Goal: Transaction & Acquisition: Purchase product/service

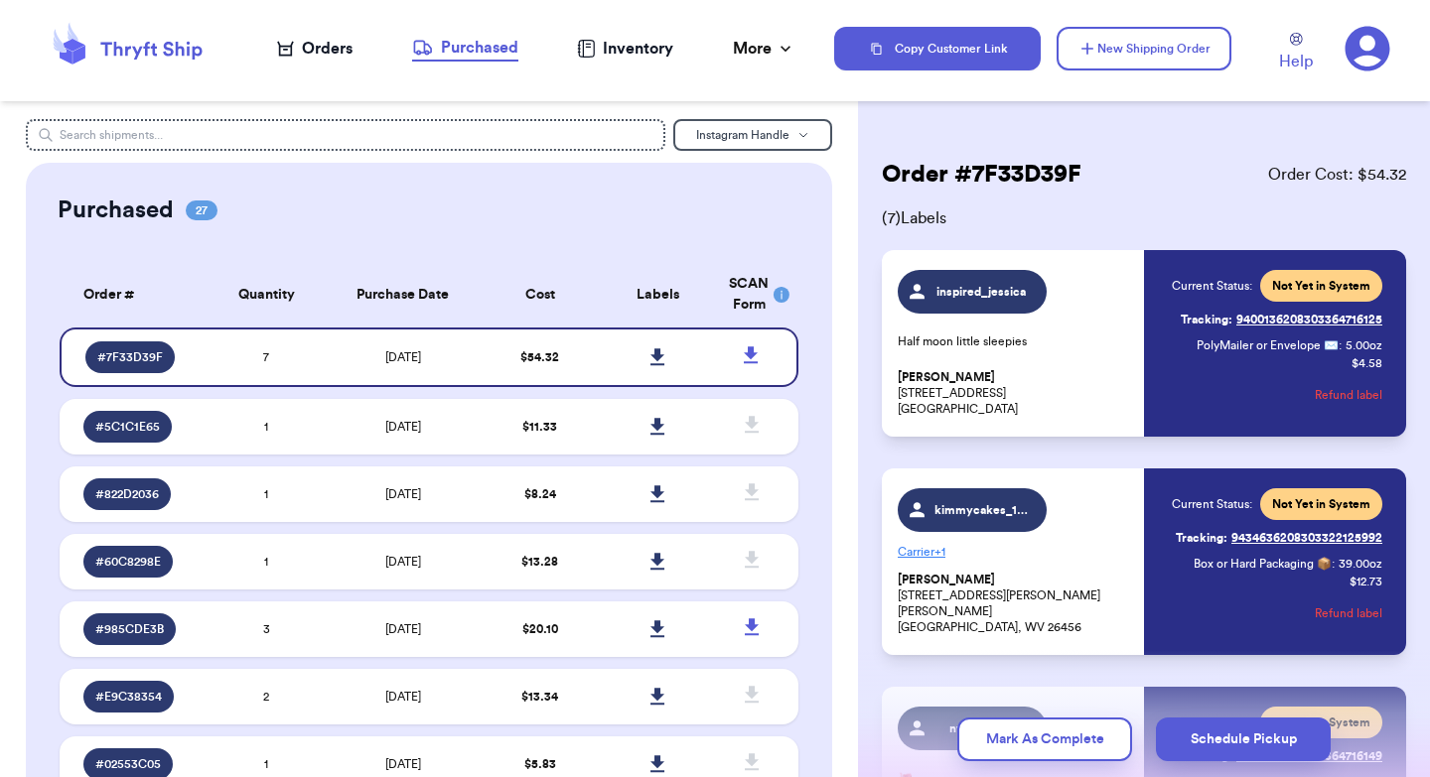
click at [309, 40] on div "Orders" at bounding box center [314, 49] width 75 height 24
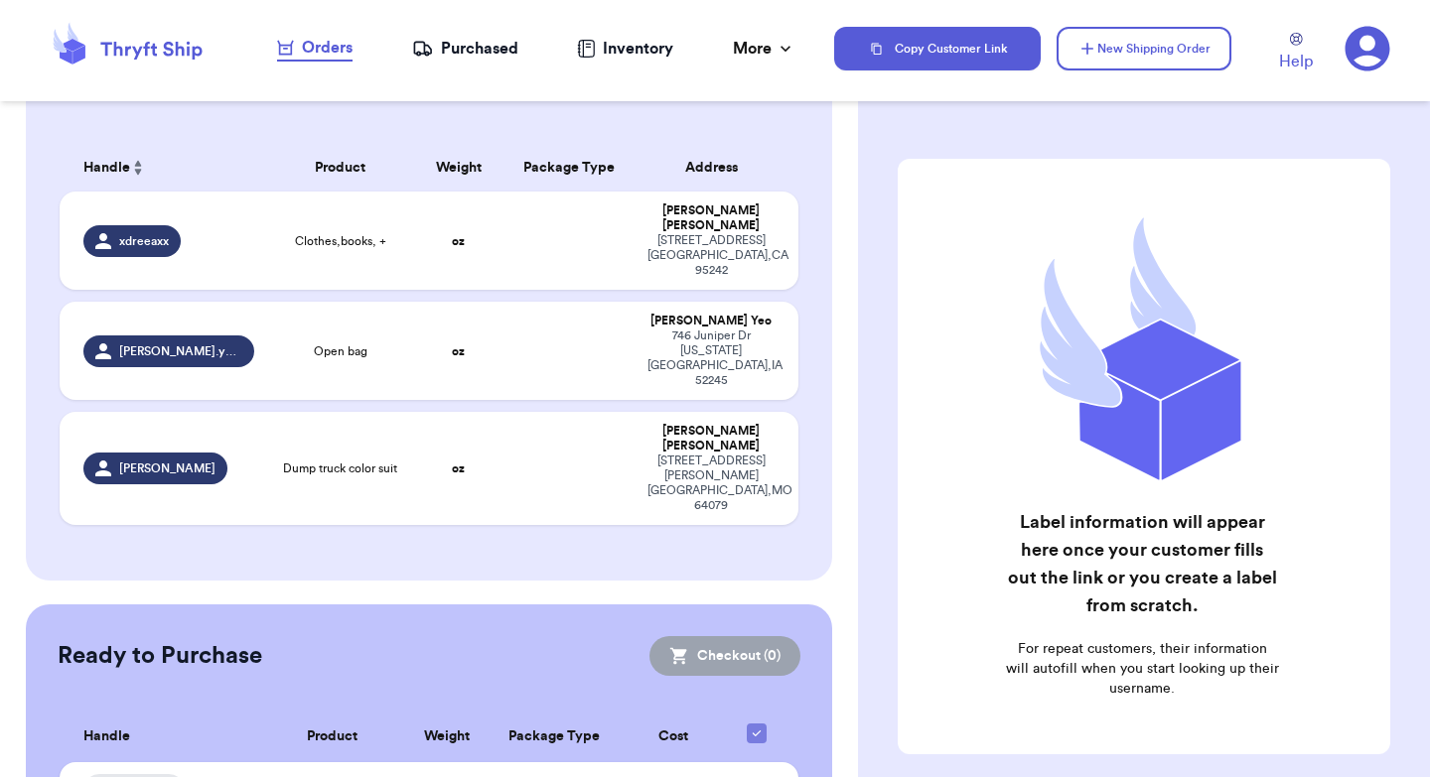
scroll to position [510, 0]
click at [506, 227] on td at bounding box center [568, 240] width 133 height 98
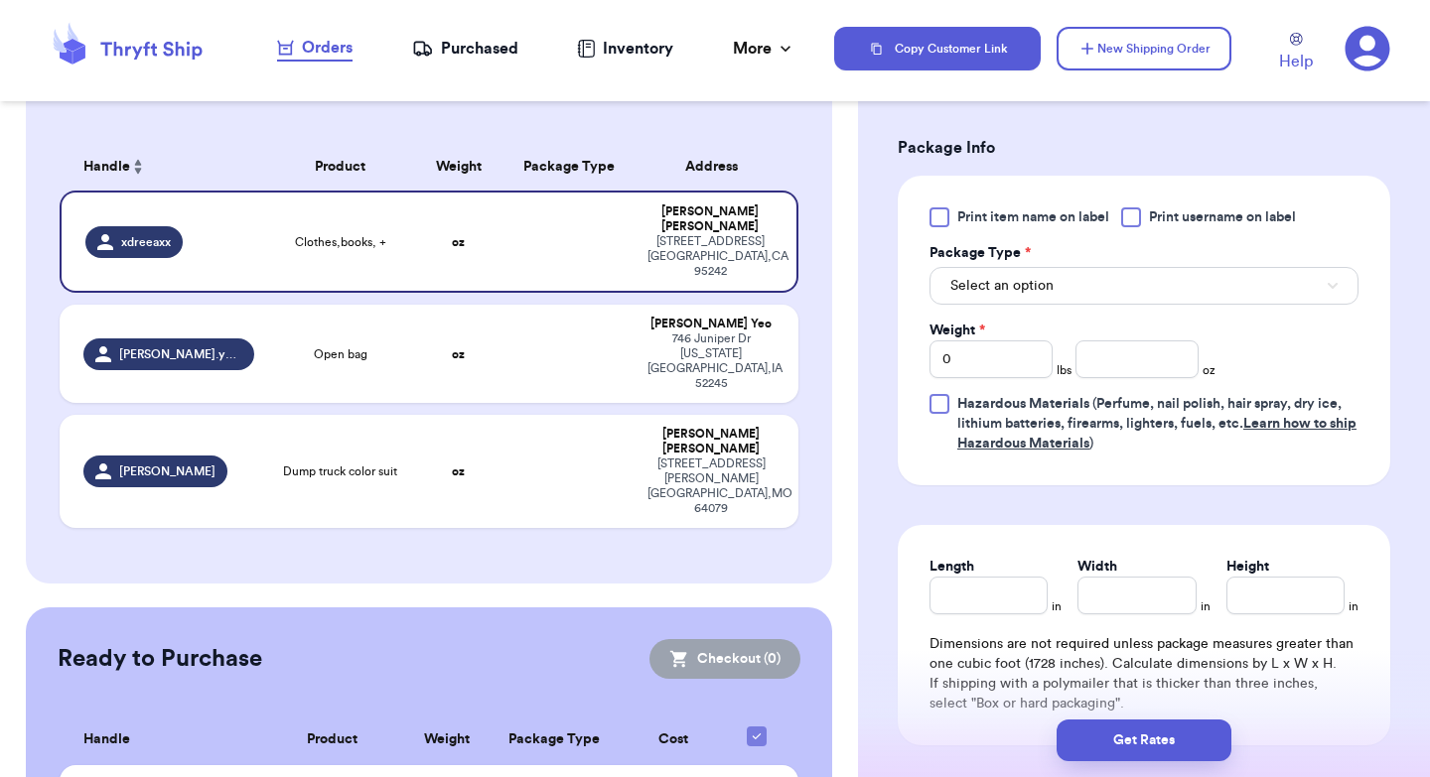
scroll to position [834, 0]
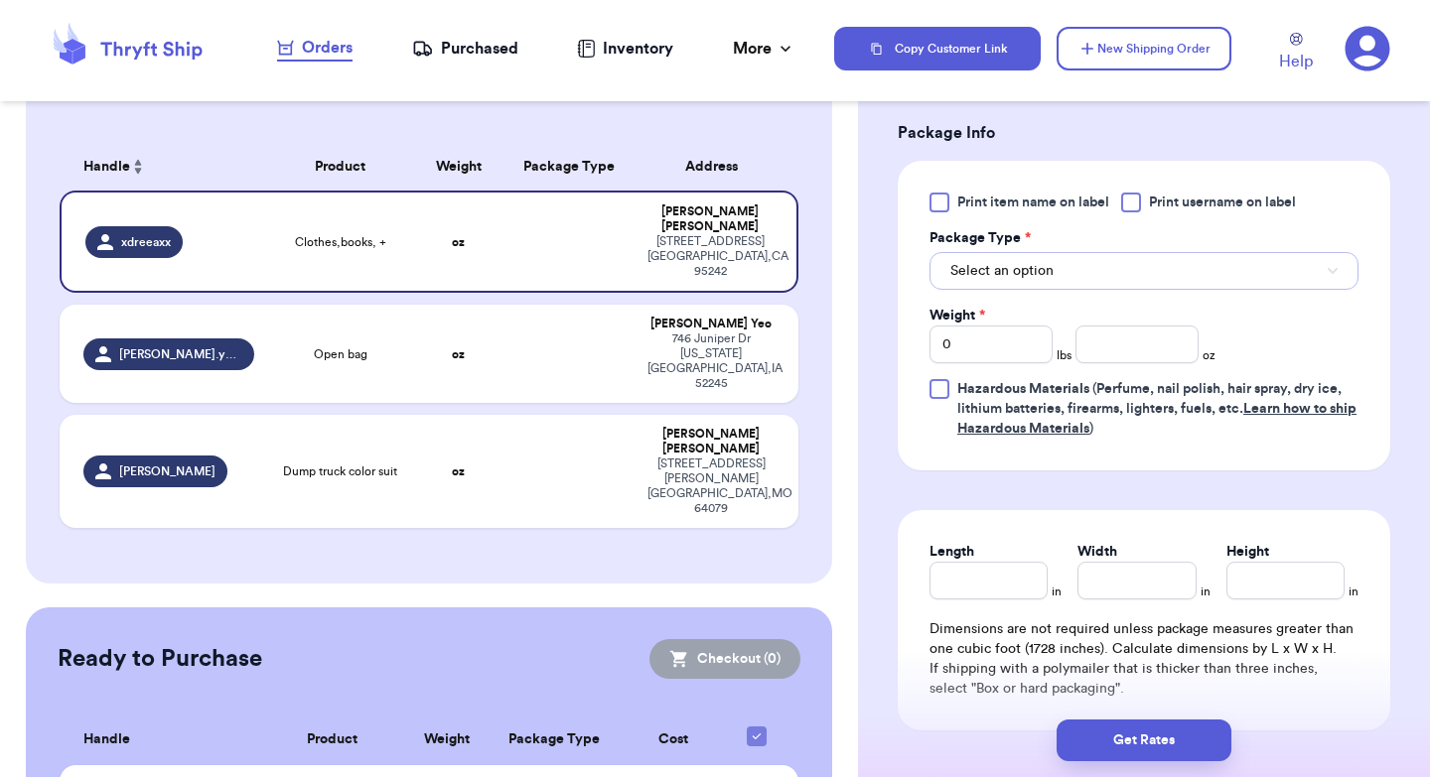
click at [1049, 274] on span "Select an option" at bounding box center [1001, 271] width 103 height 20
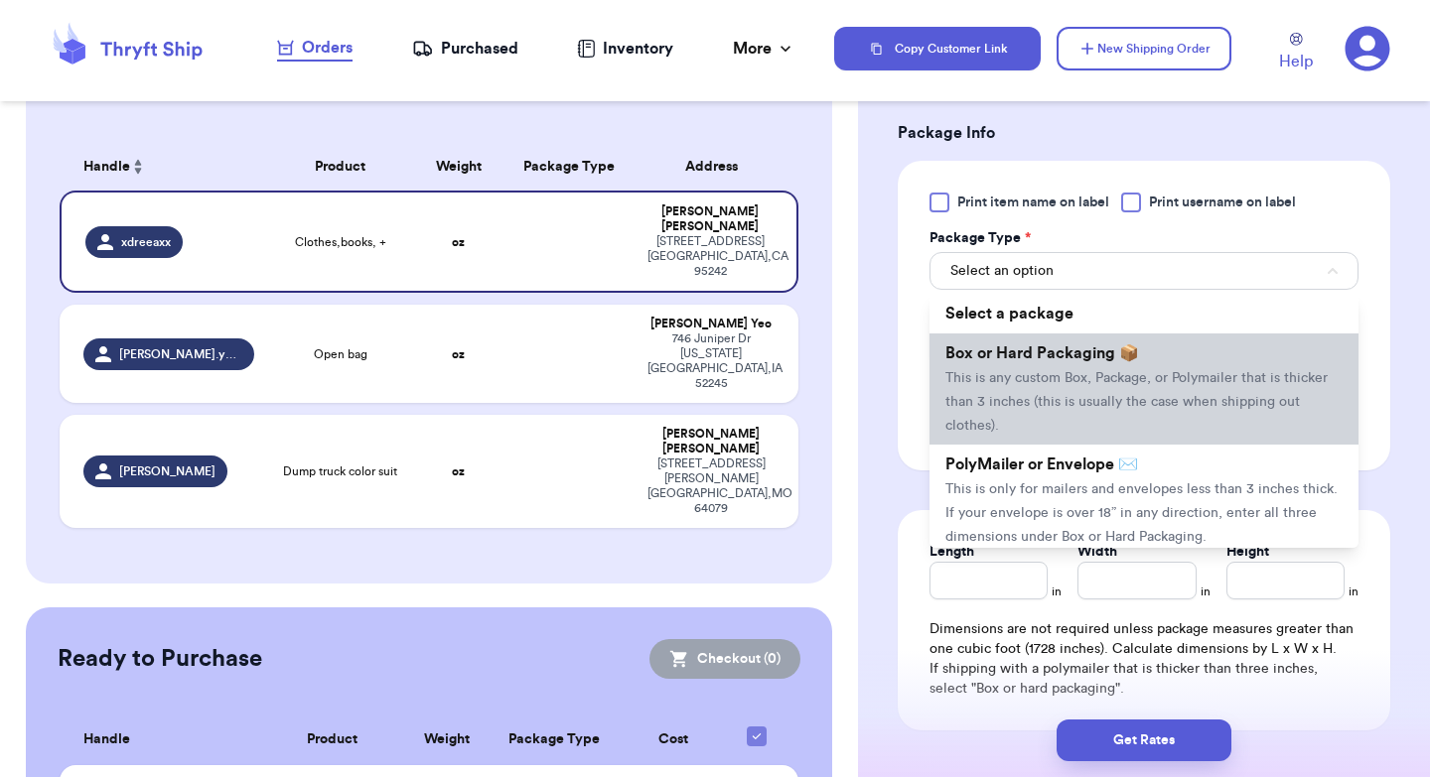
click at [1052, 396] on li "Box or Hard Packaging 📦 This is any custom Box, Package, or Polymailer that is …" at bounding box center [1143, 389] width 429 height 111
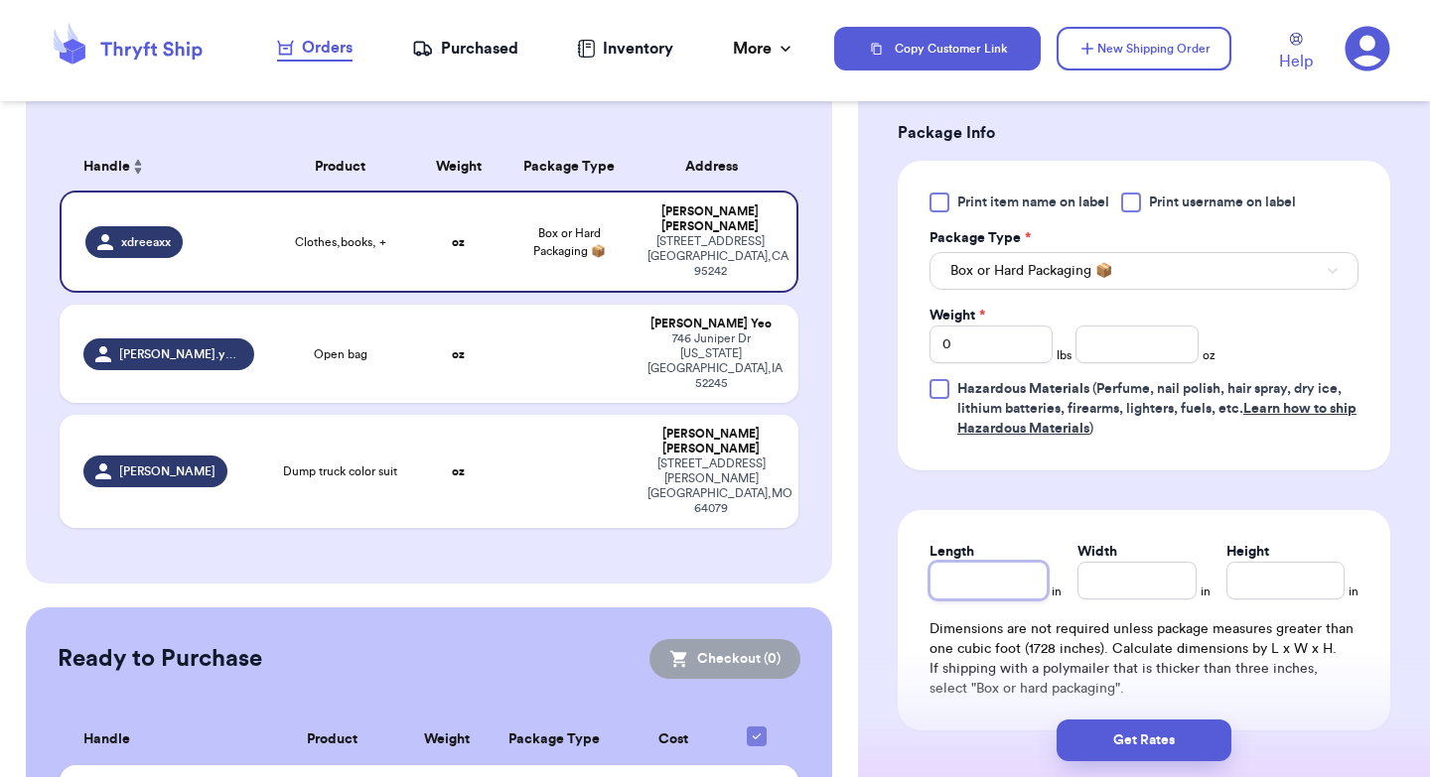
click at [964, 592] on input "Length" at bounding box center [988, 581] width 118 height 38
type input "1"
type input "16"
type input "1"
type input "13"
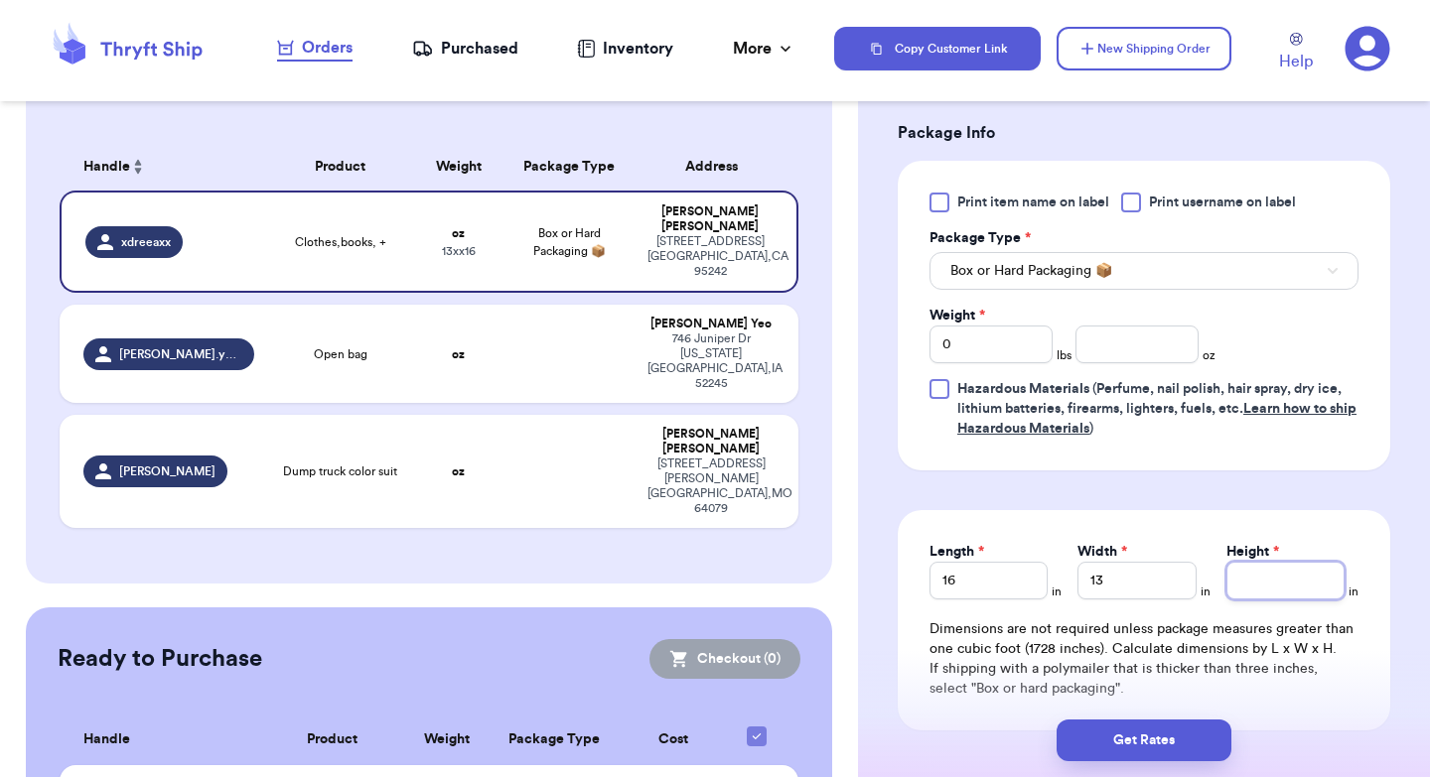
type input "6"
click at [1124, 356] on input "number" at bounding box center [1136, 345] width 123 height 38
type input "69"
click at [1164, 725] on button "Get Rates" at bounding box center [1143, 741] width 175 height 42
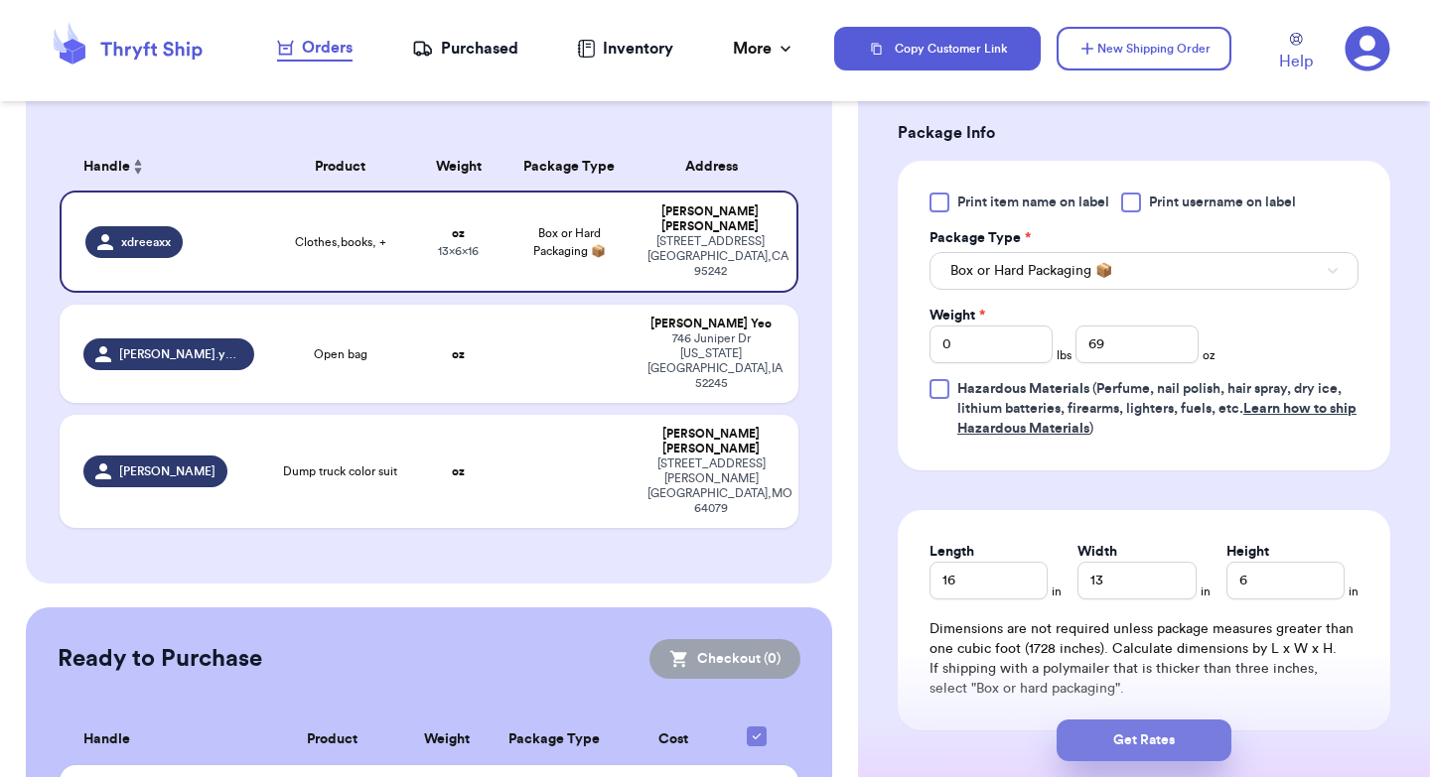
type input "4"
type input "5"
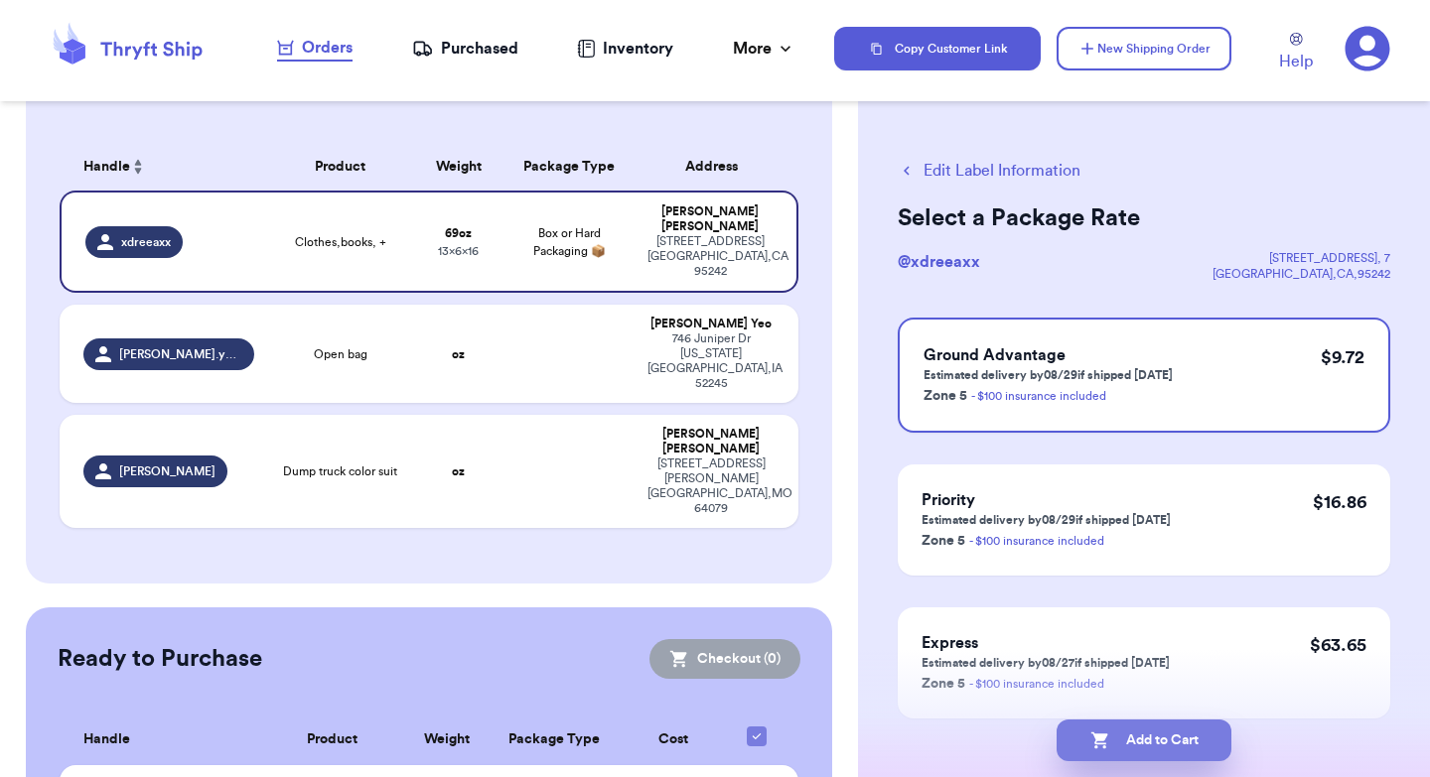
click at [1147, 738] on button "Add to Cart" at bounding box center [1143, 741] width 175 height 42
checkbox input "true"
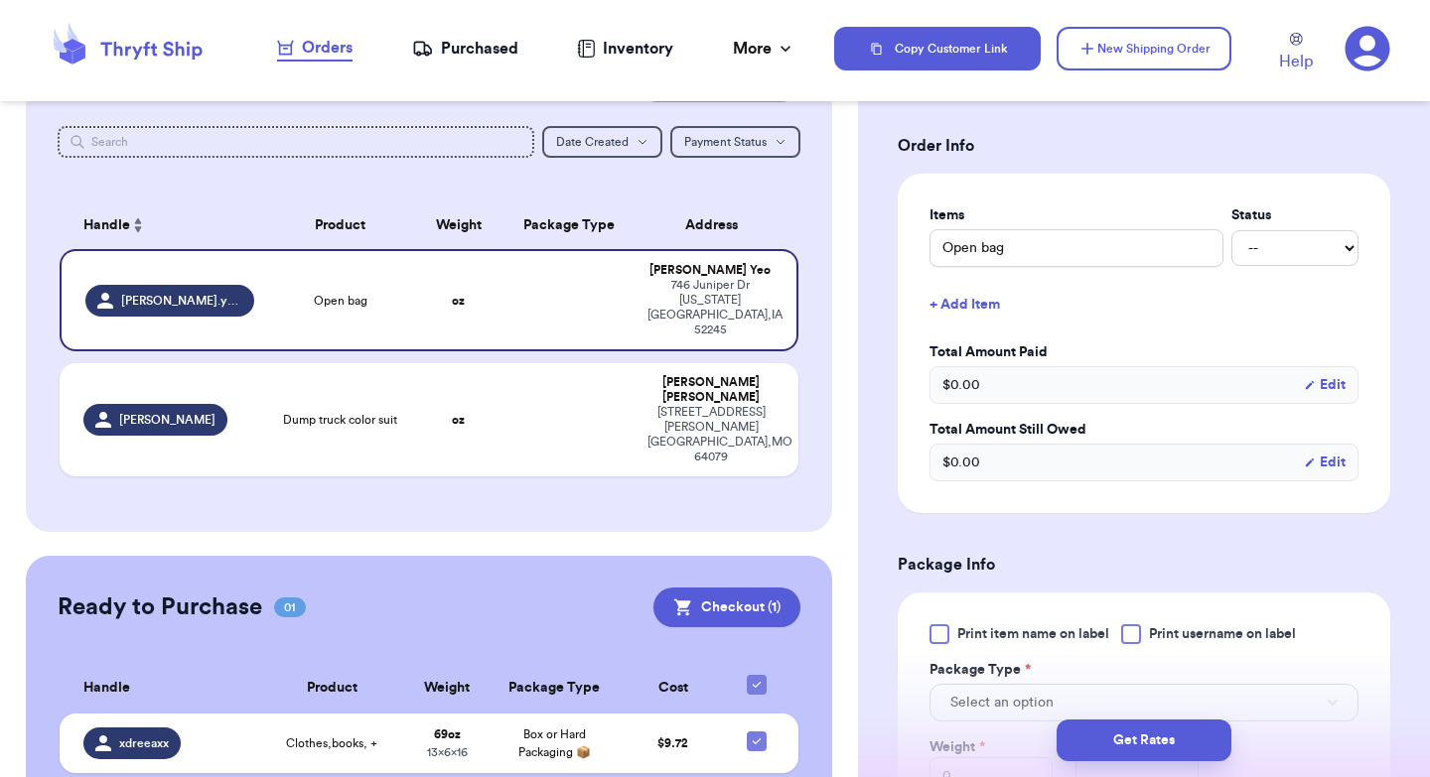
scroll to position [819, 0]
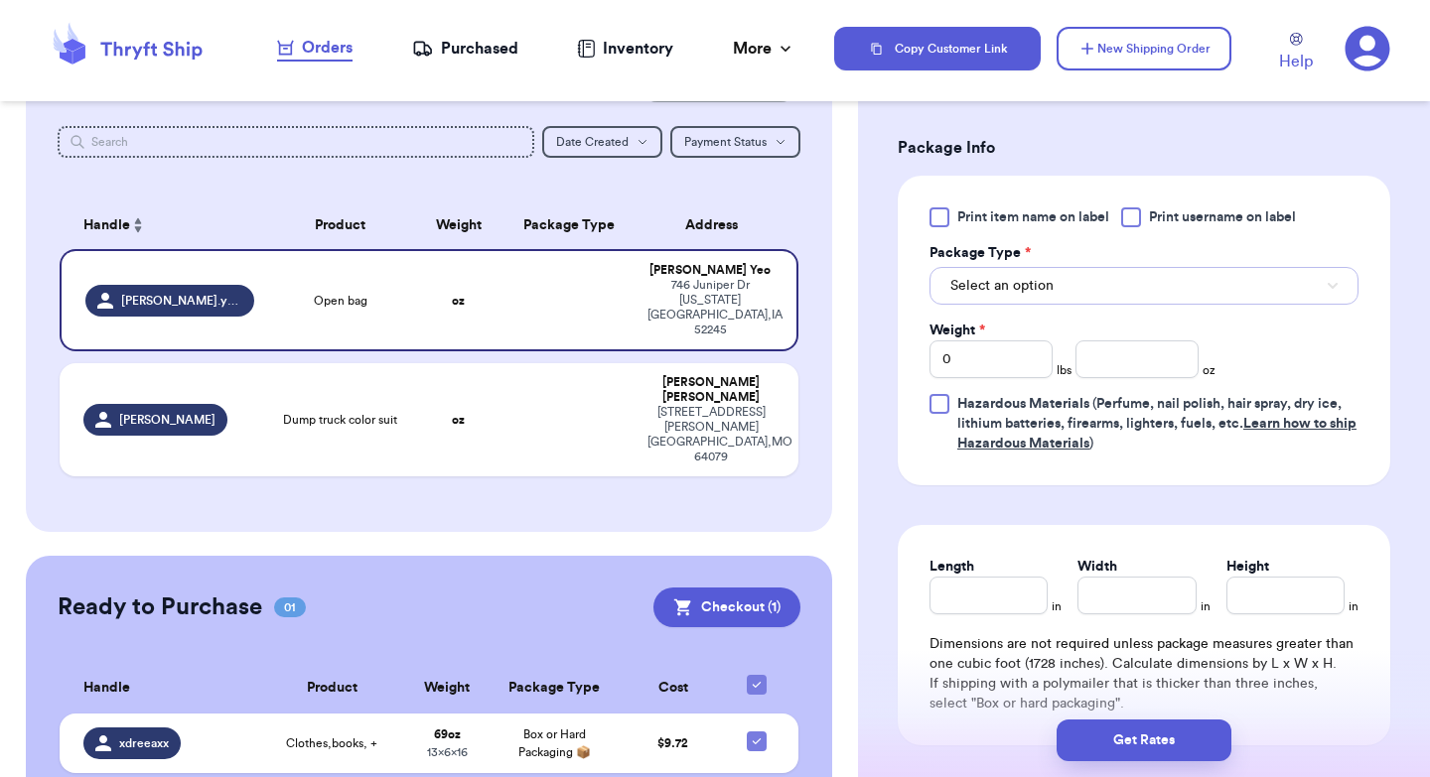
click at [1024, 286] on span "Select an option" at bounding box center [1001, 286] width 103 height 20
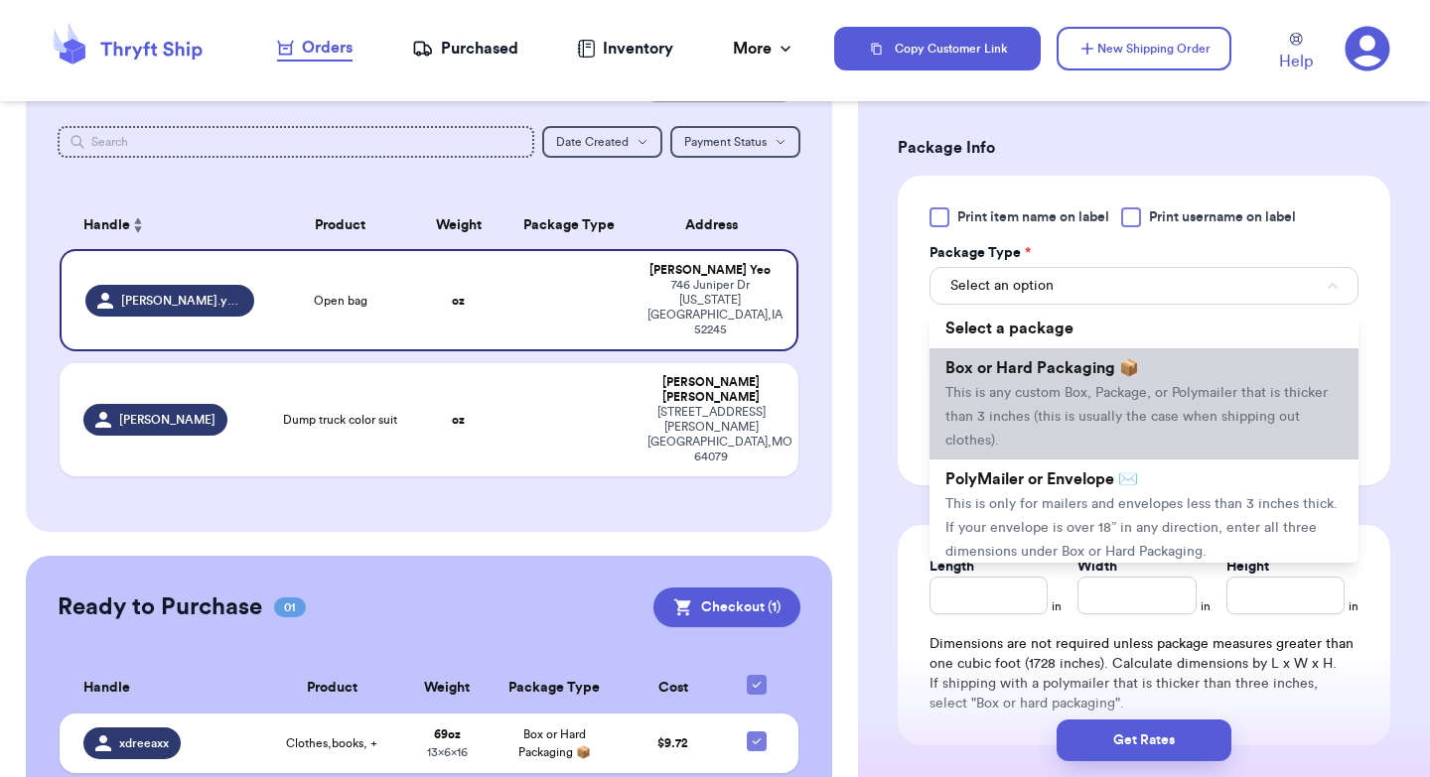
click at [1026, 376] on span "Box or Hard Packaging 📦" at bounding box center [1042, 368] width 194 height 16
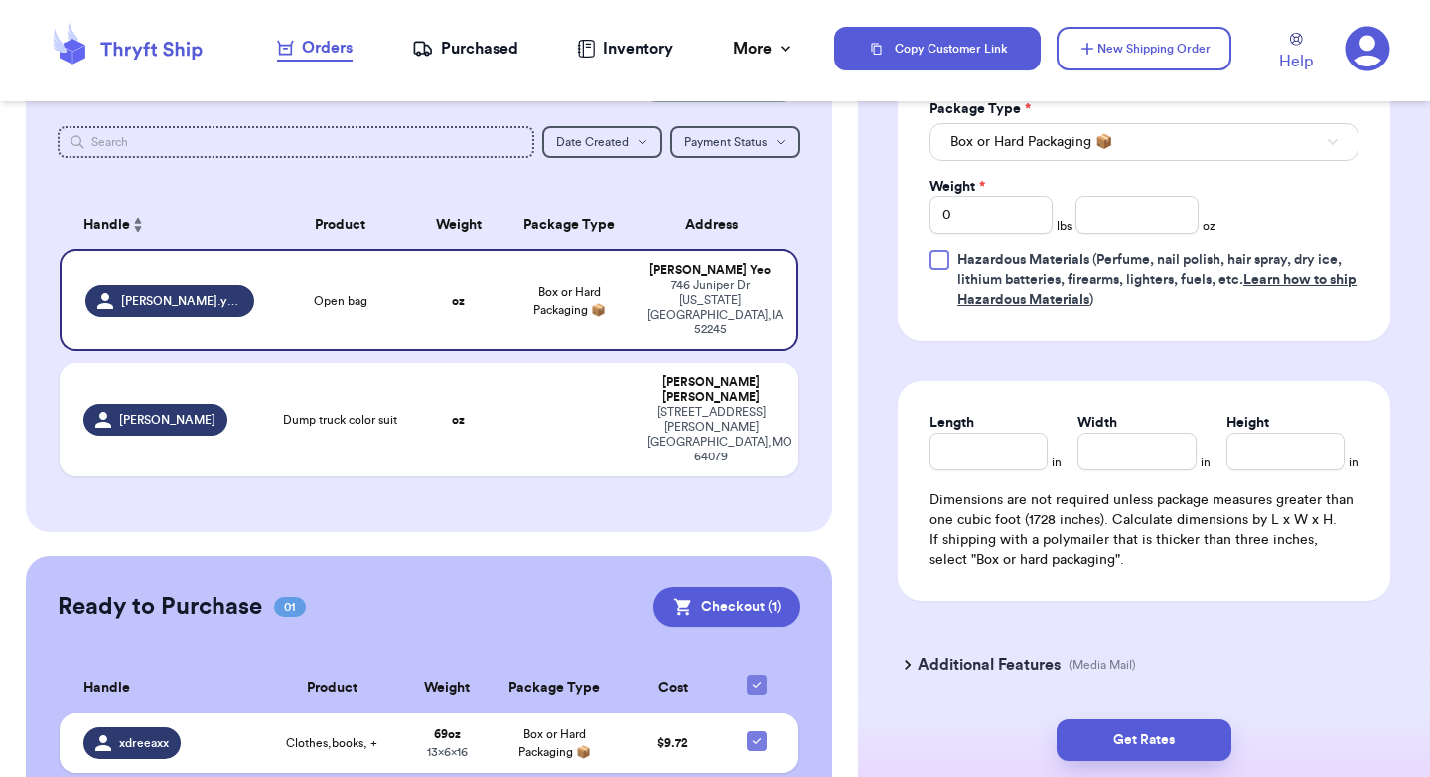
scroll to position [959, 0]
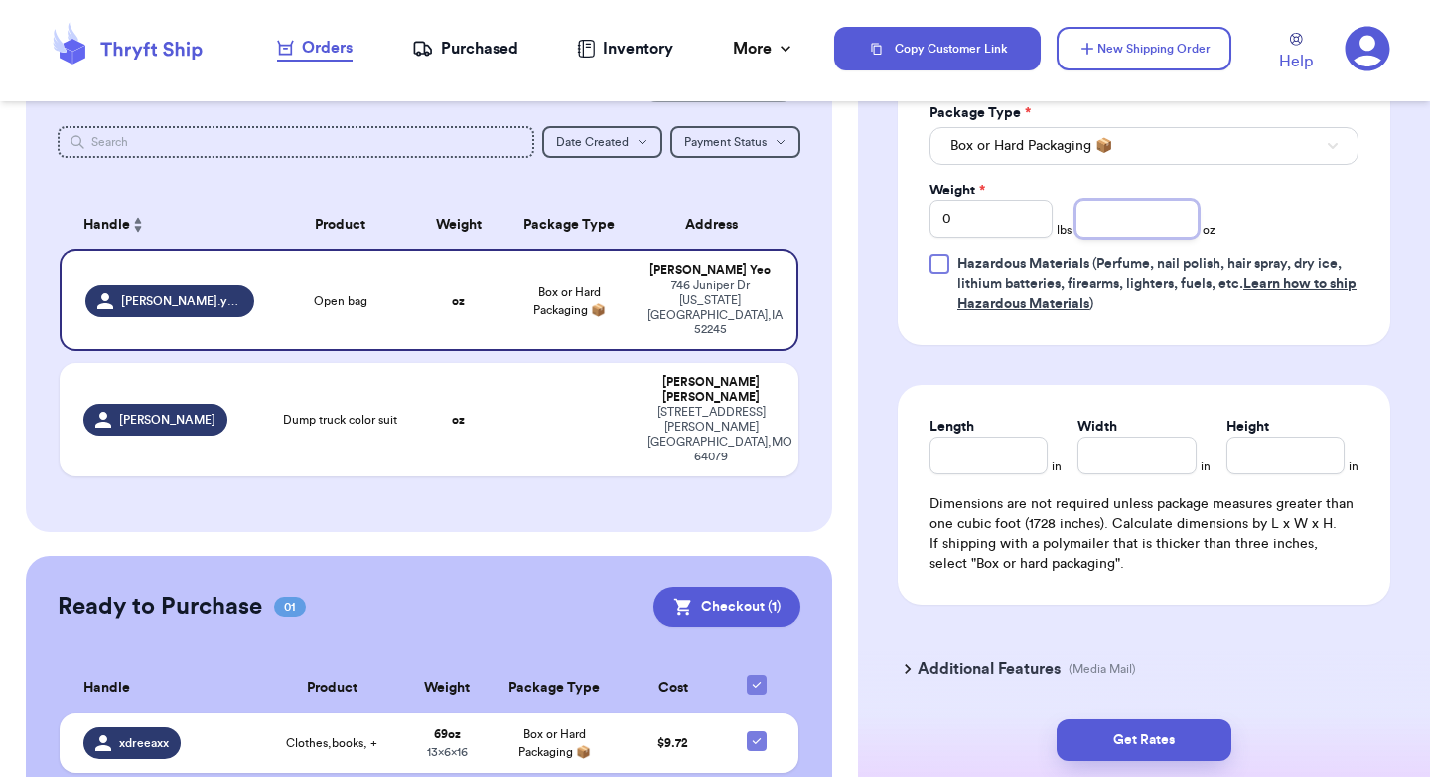
click at [1103, 216] on input "number" at bounding box center [1136, 220] width 123 height 38
type input "157"
type input "14"
type input "9"
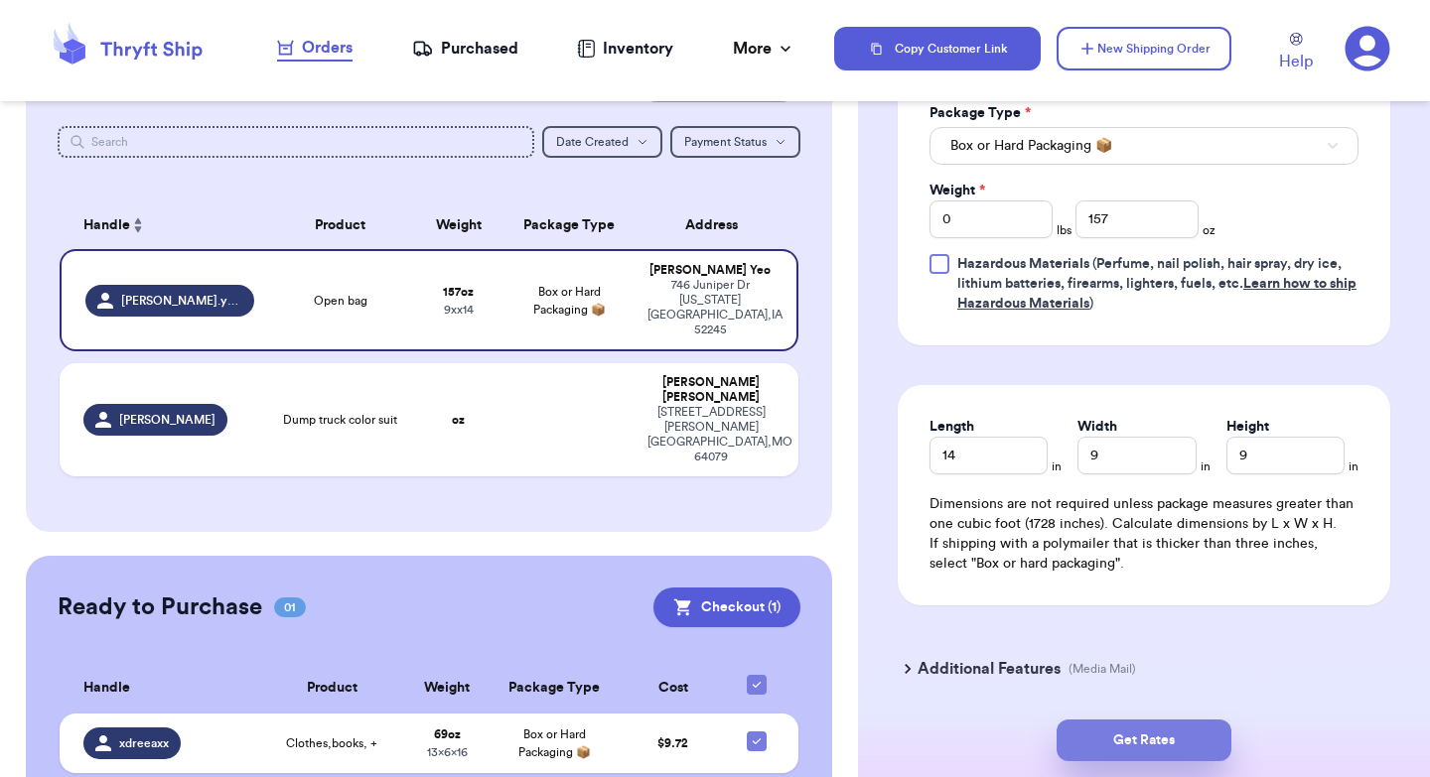
click at [1136, 743] on button "Get Rates" at bounding box center [1143, 741] width 175 height 42
type input "9"
type input "13"
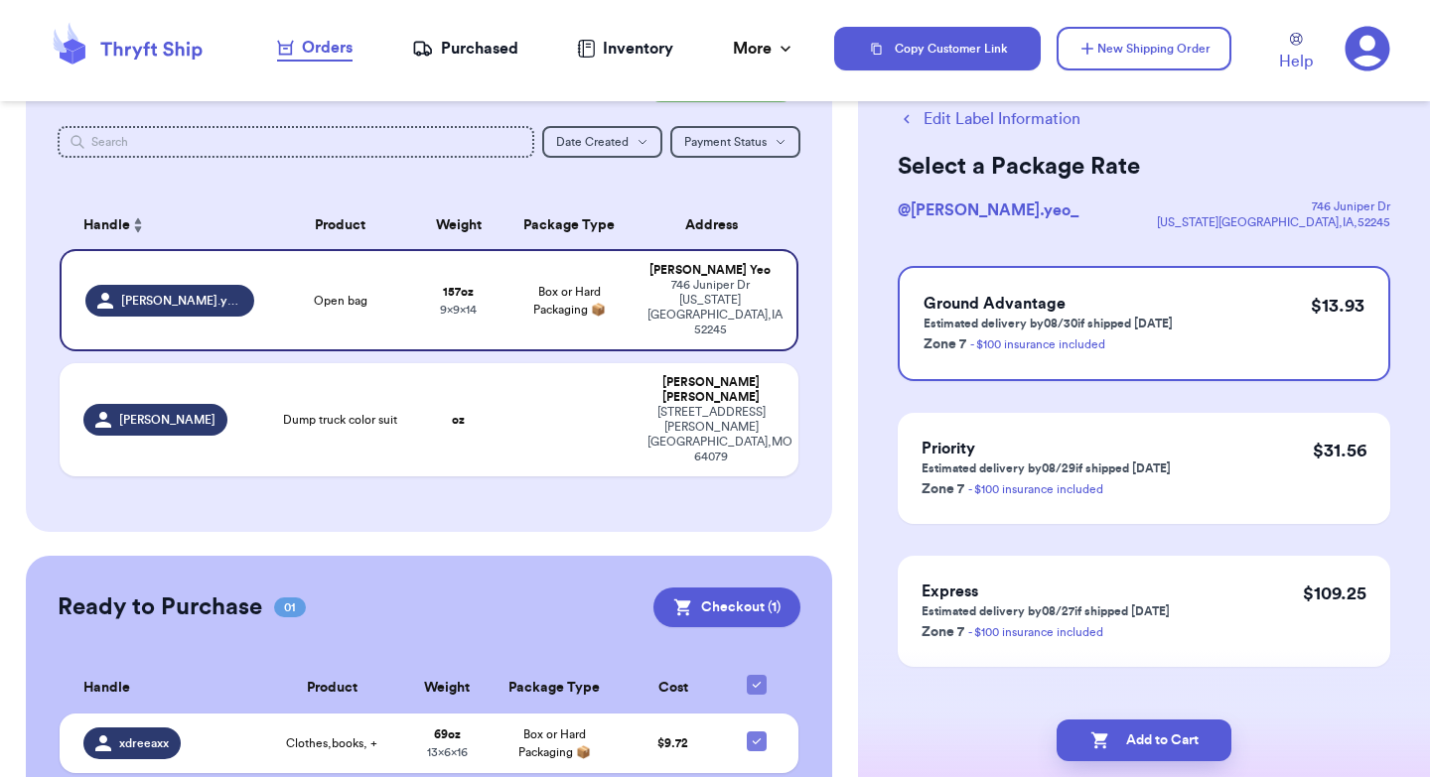
scroll to position [72, 0]
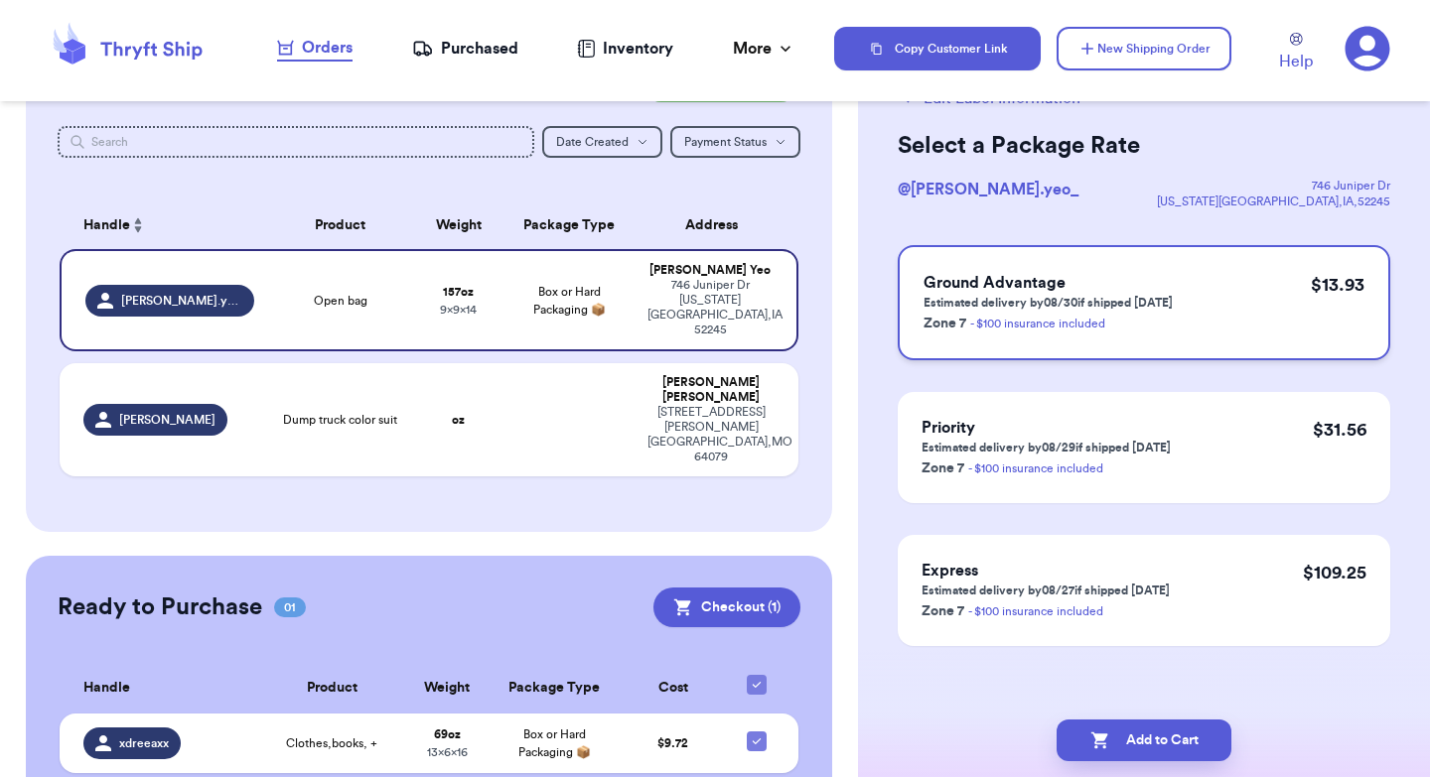
click at [1230, 326] on div "Ground Advantage Estimated delivery by 08/30 if shipped [DATE] Zone 7 - $100 in…" at bounding box center [1143, 302] width 492 height 115
click at [1165, 729] on button "Add to Cart" at bounding box center [1143, 741] width 175 height 42
checkbox input "true"
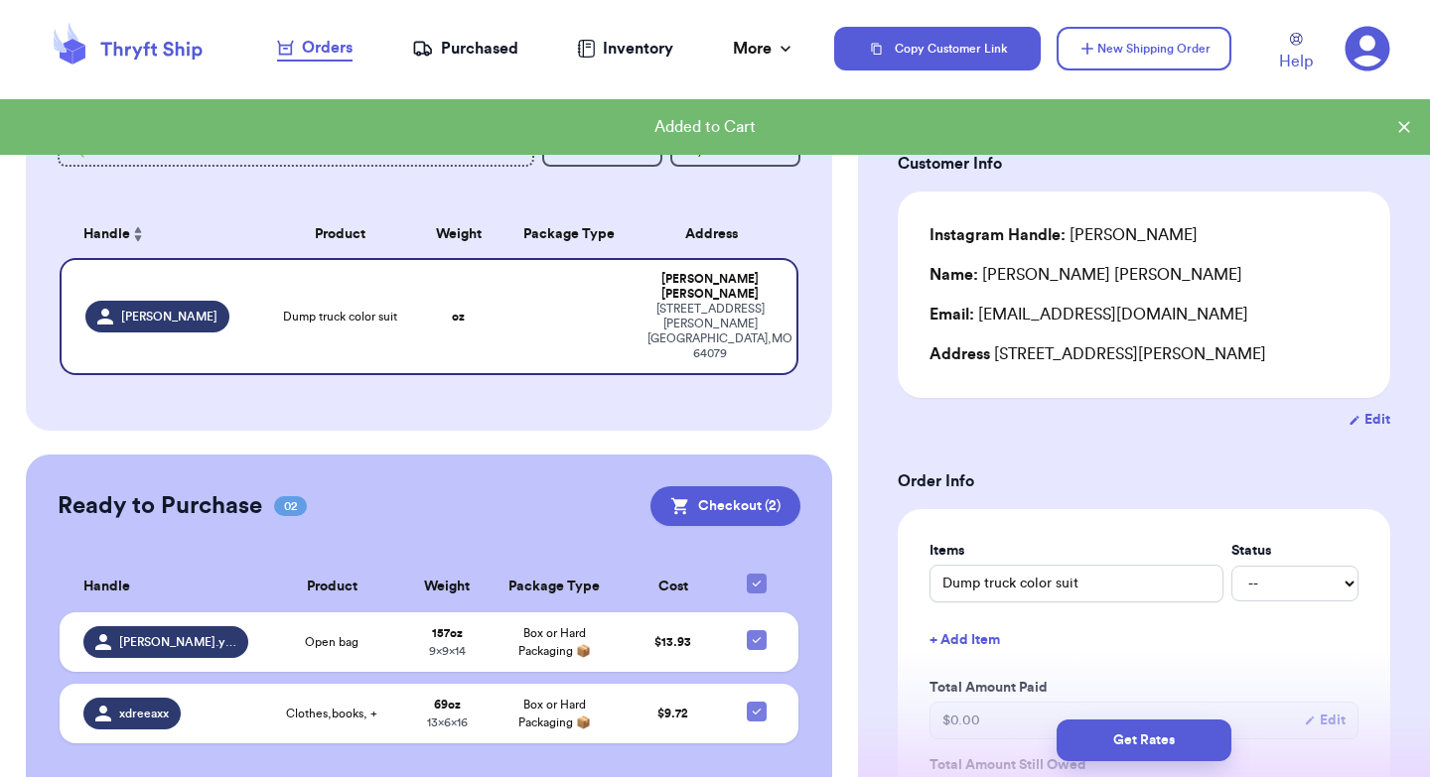
scroll to position [0, 0]
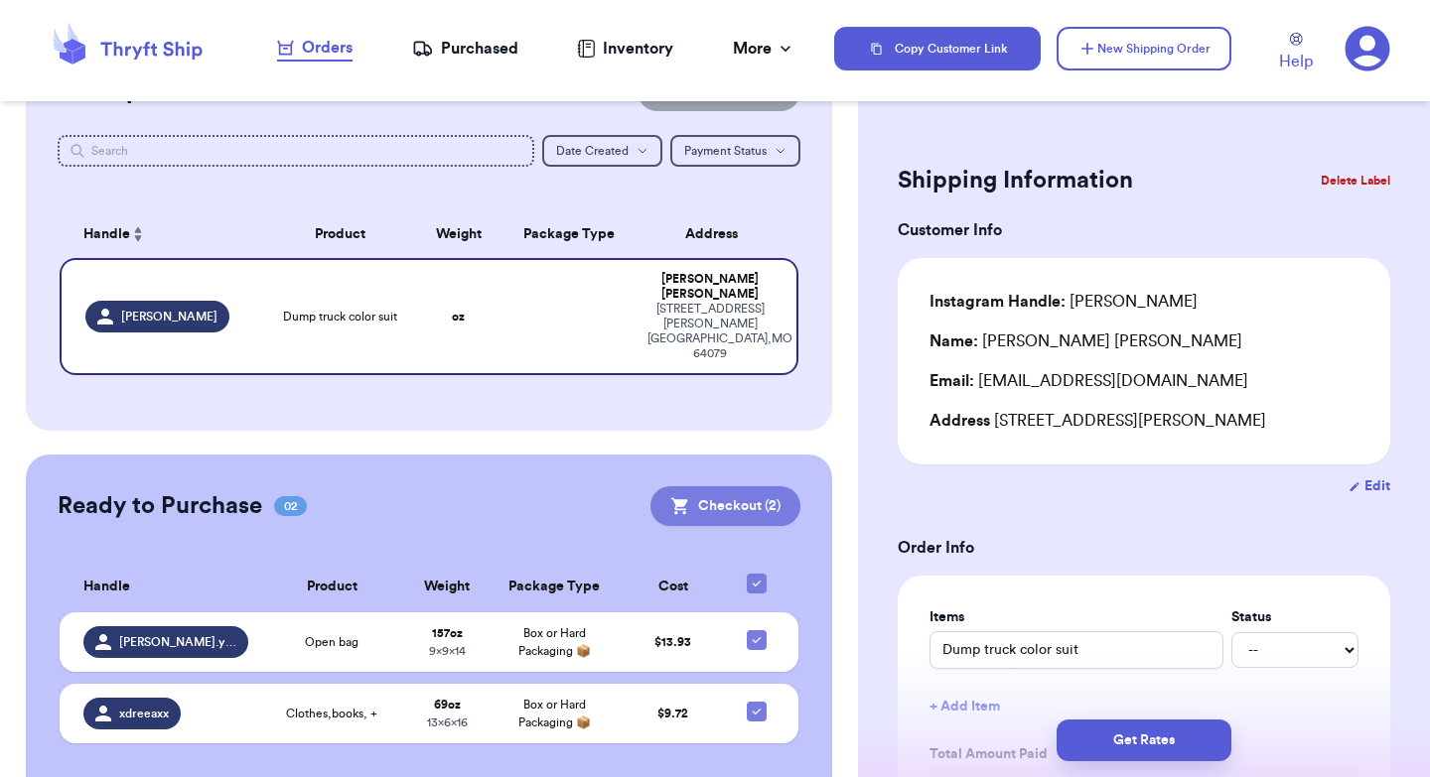
click at [727, 486] on button "Checkout ( 2 )" at bounding box center [725, 506] width 150 height 40
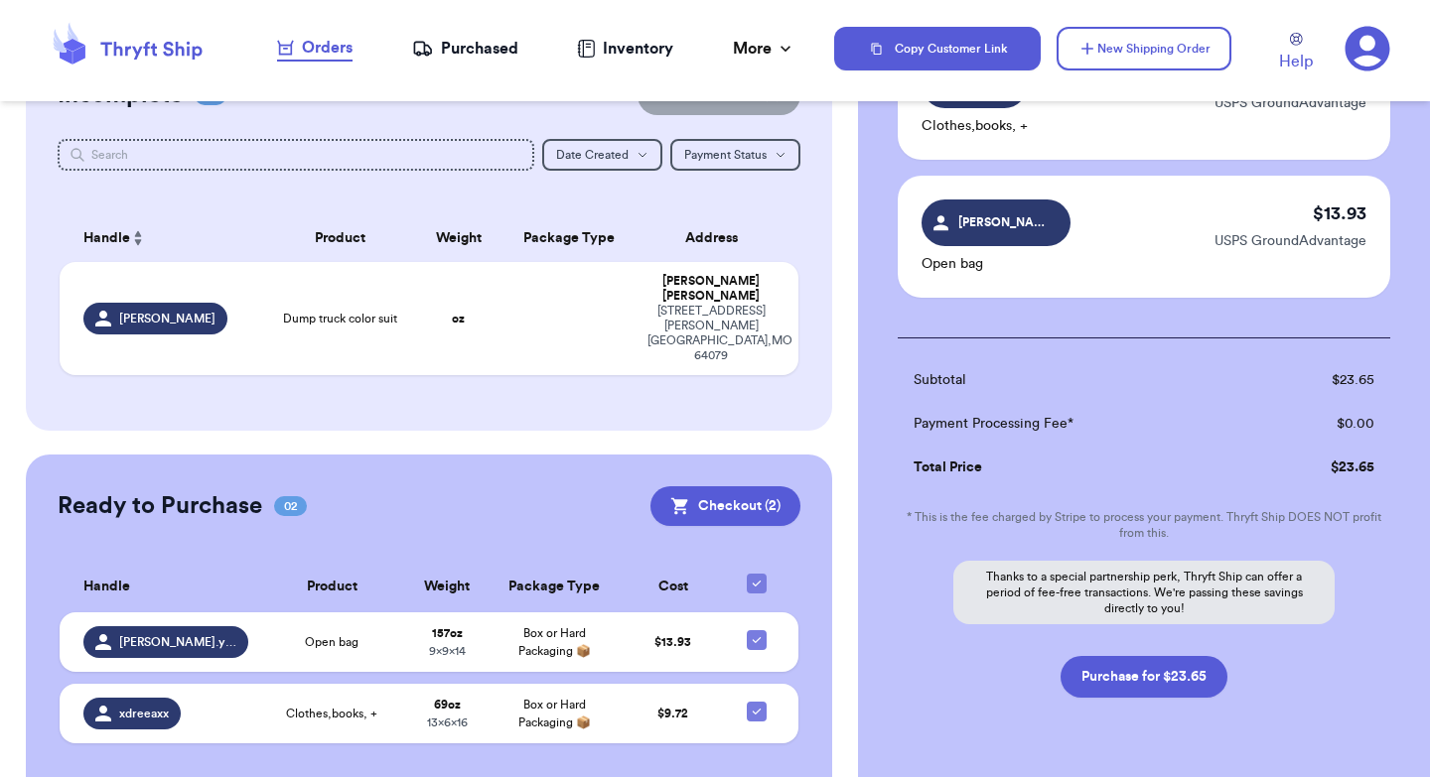
scroll to position [268, 0]
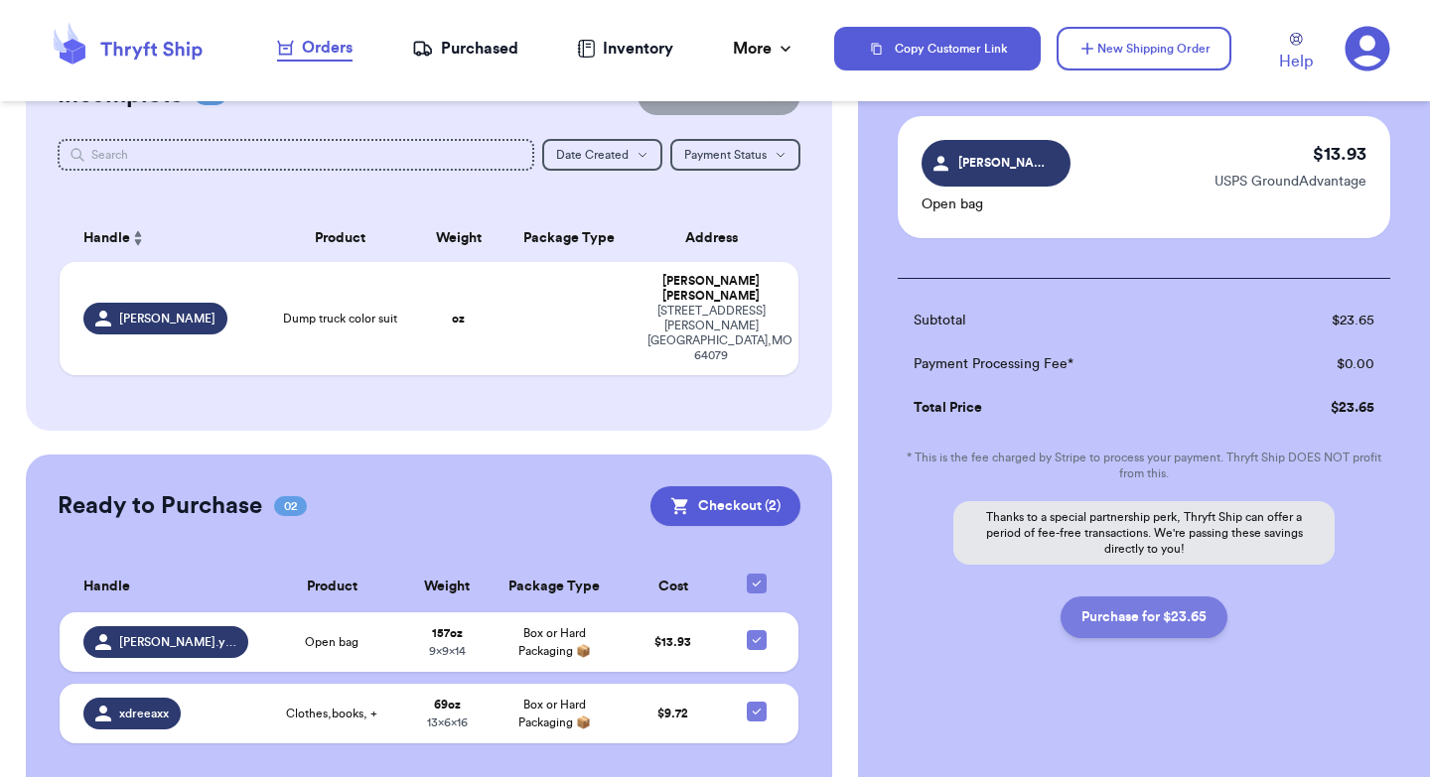
click at [1171, 613] on button "Purchase for $23.65" at bounding box center [1143, 618] width 167 height 42
checkbox input "false"
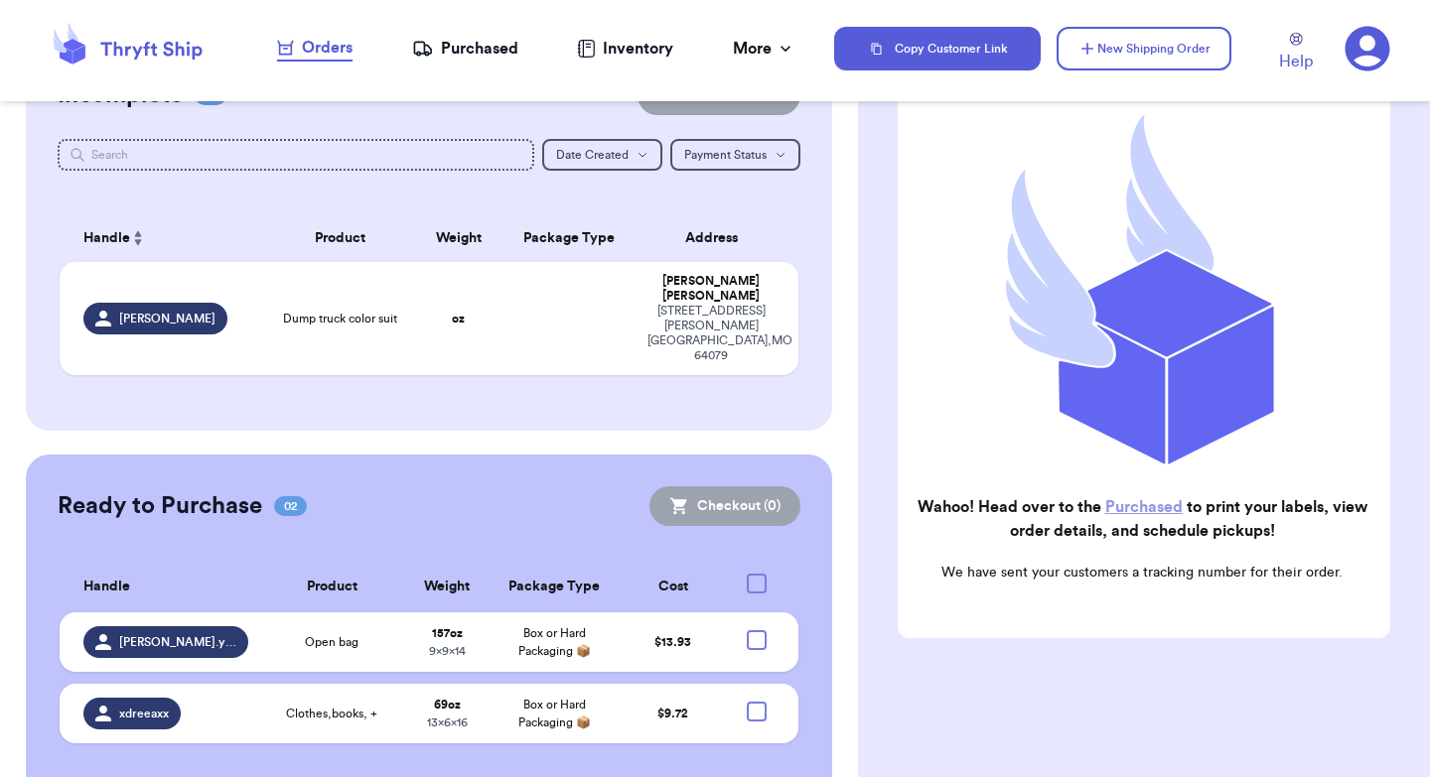
scroll to position [192, 0]
checkbox input "true"
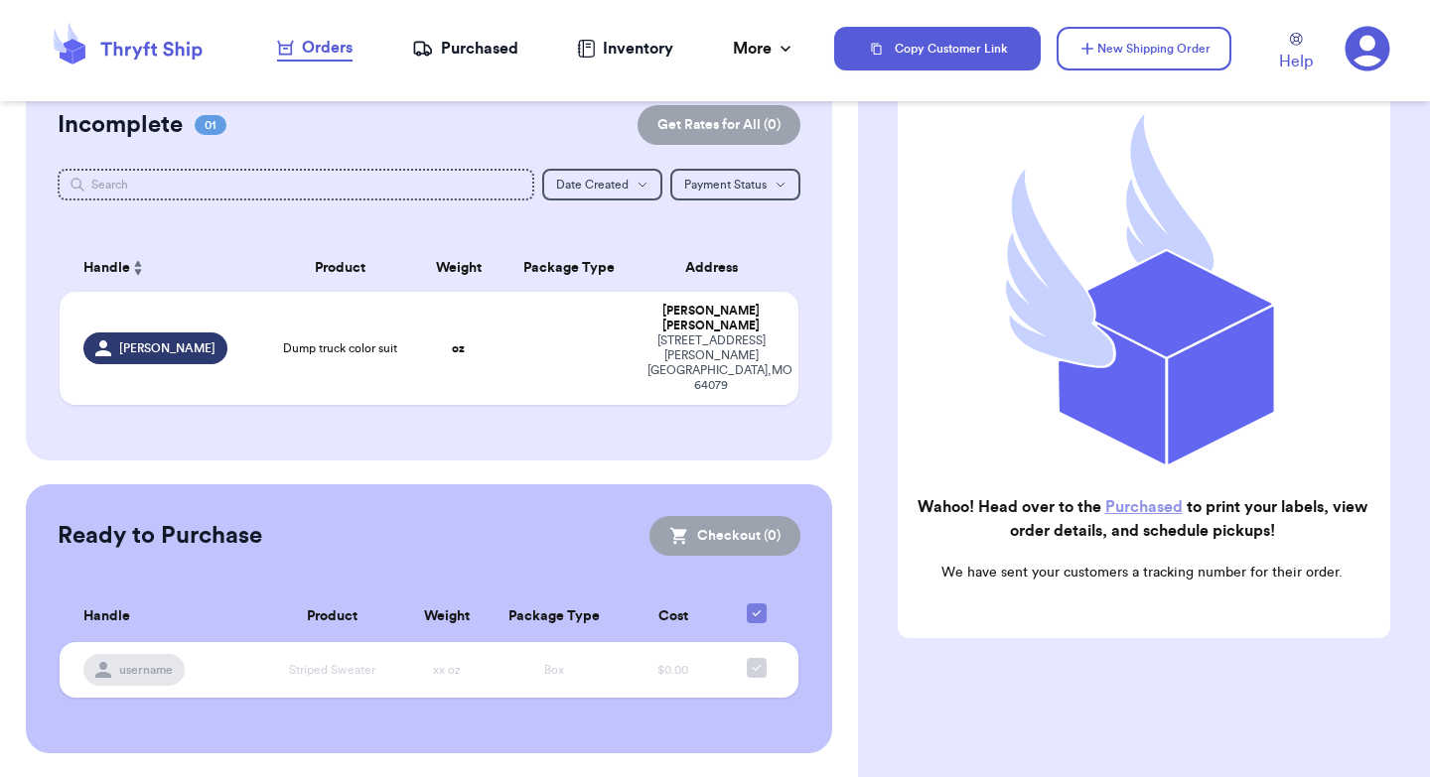
scroll to position [133, 0]
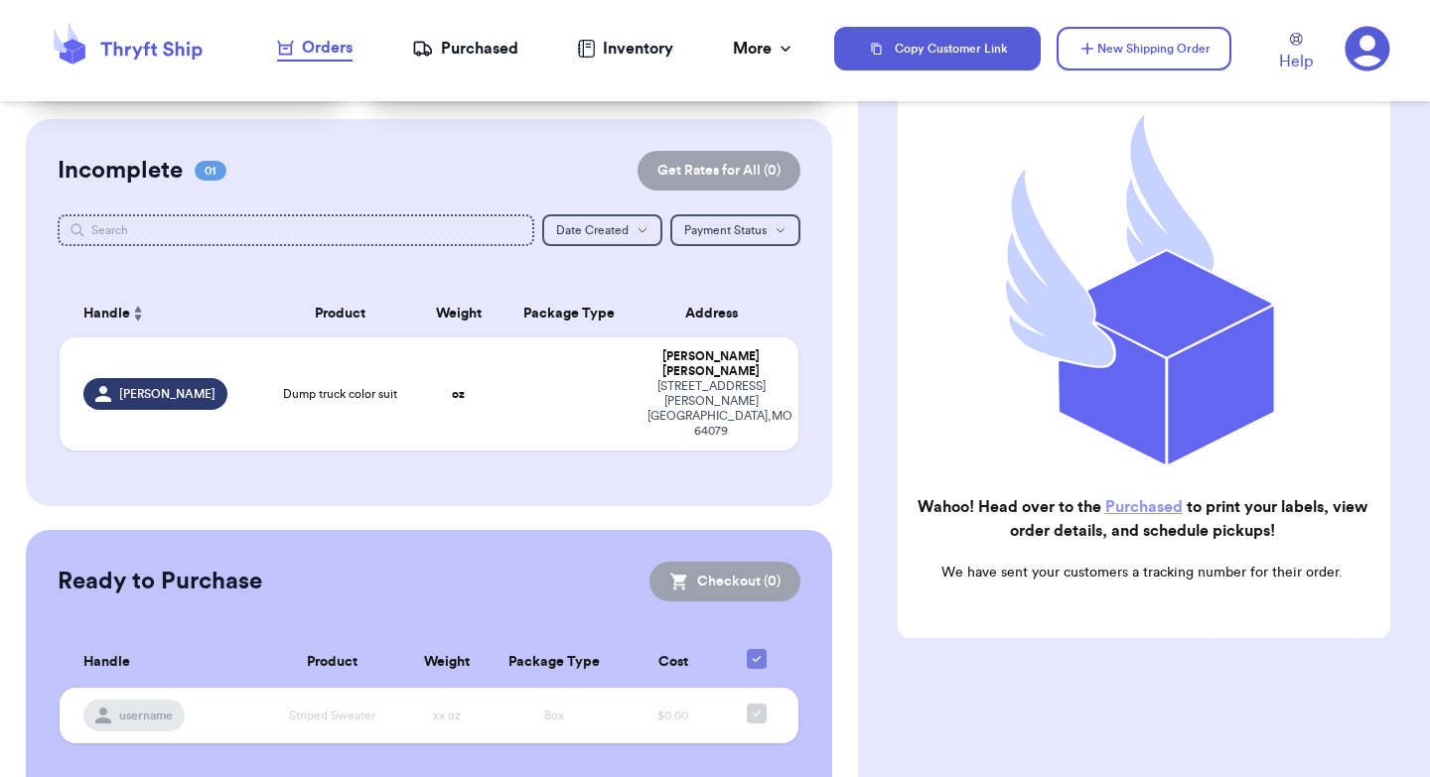
click at [481, 48] on div "Purchased" at bounding box center [465, 49] width 106 height 24
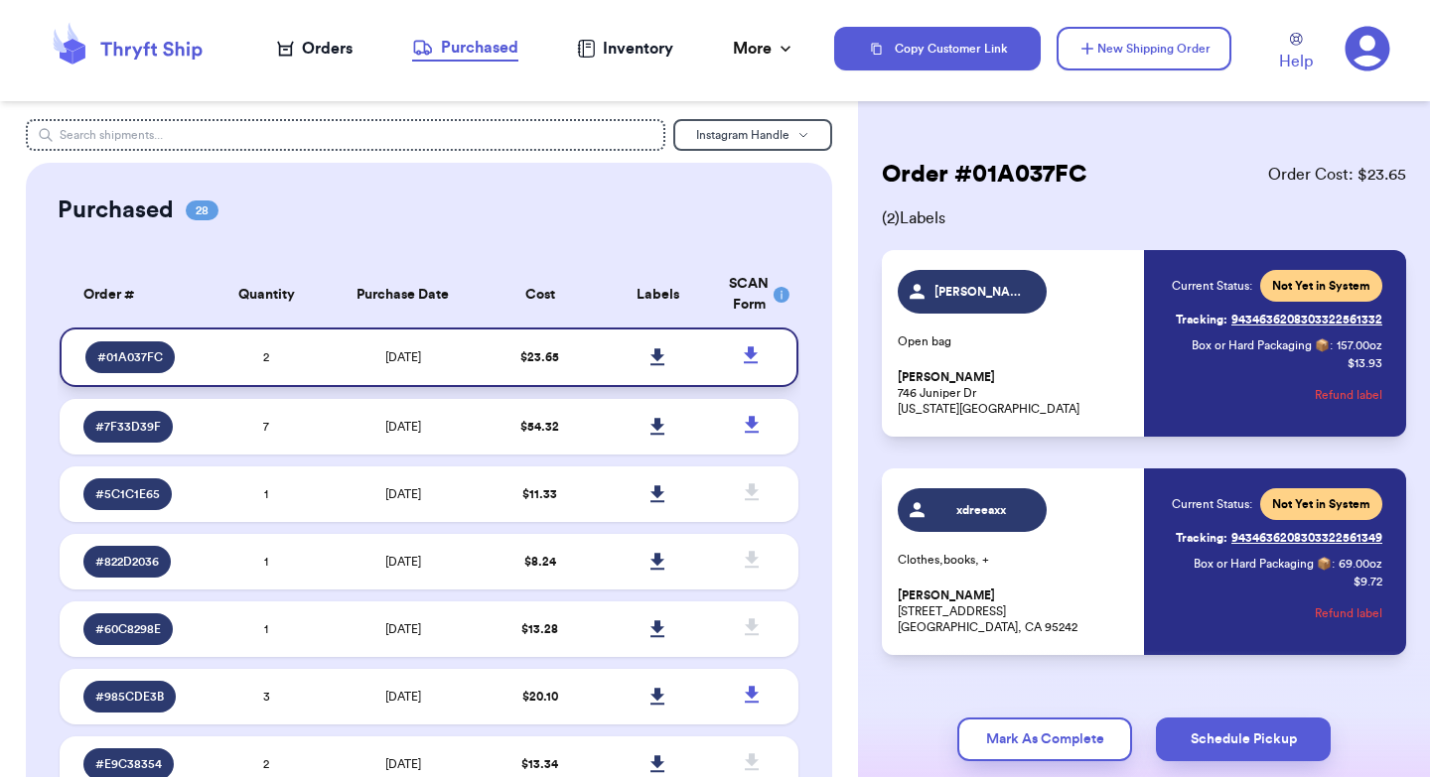
click at [652, 356] on icon at bounding box center [657, 356] width 14 height 17
click at [754, 352] on icon at bounding box center [751, 354] width 14 height 17
